Goal: Find specific page/section: Find specific page/section

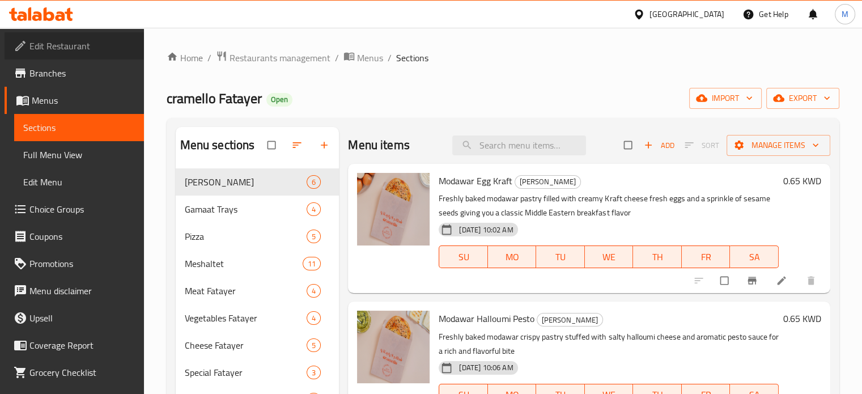
click at [84, 50] on span "Edit Restaurant" at bounding box center [81, 46] width 105 height 14
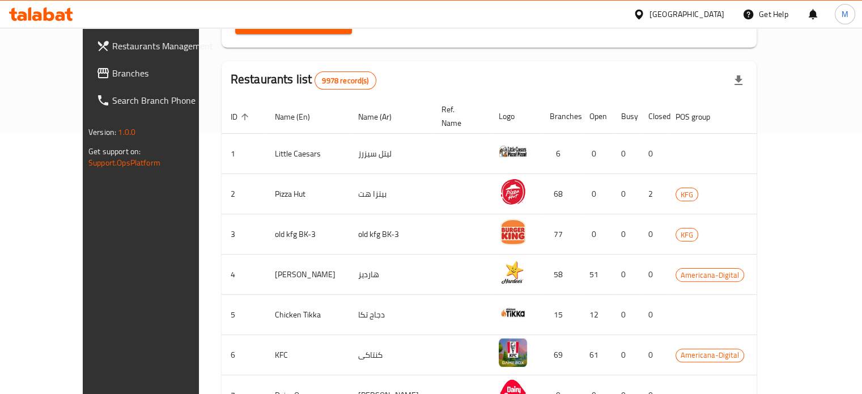
scroll to position [283, 0]
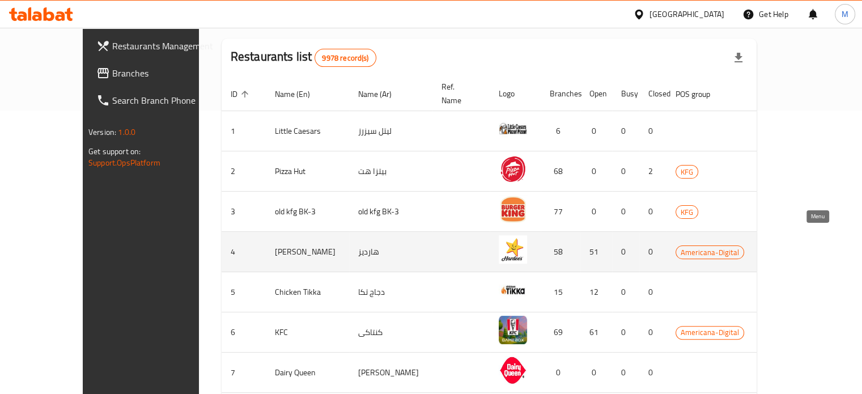
click at [828, 248] on icon "enhanced table" at bounding box center [834, 253] width 12 height 10
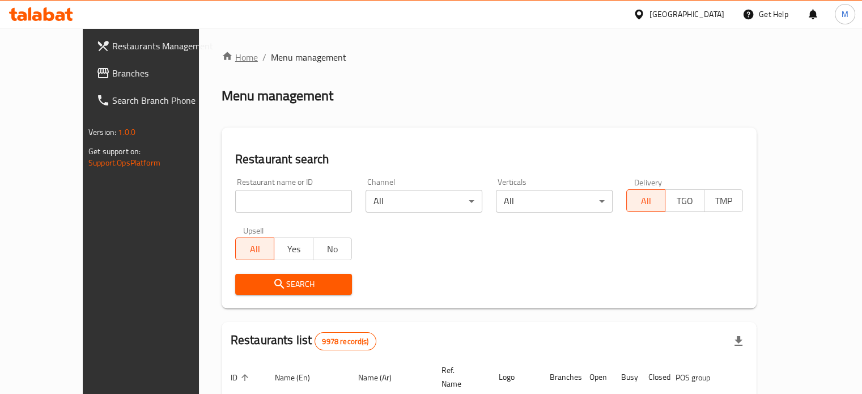
click at [221, 56] on link "Home" at bounding box center [239, 57] width 36 height 14
